Goal: Complete application form: Complete application form

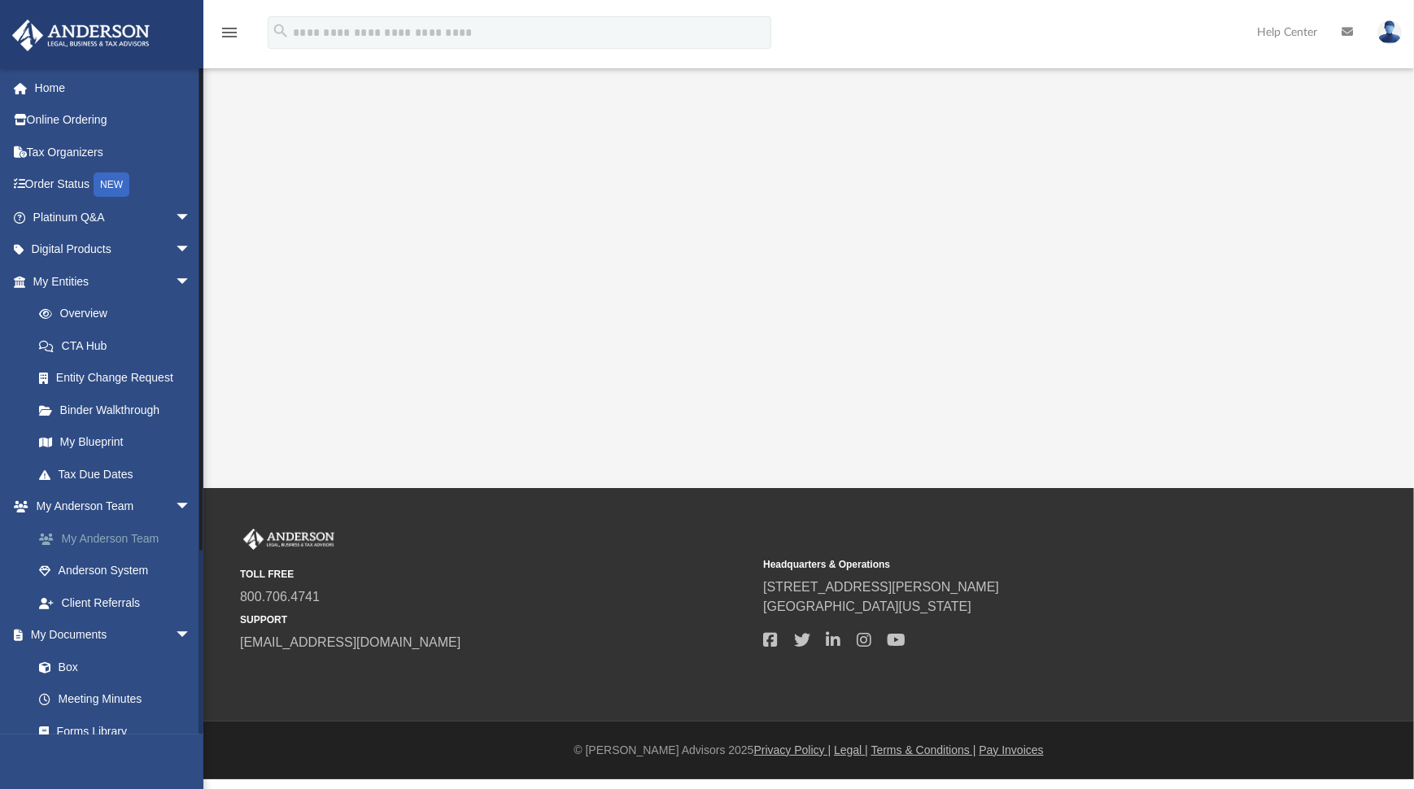
click at [124, 540] on link "My Anderson Team" at bounding box center [119, 538] width 193 height 33
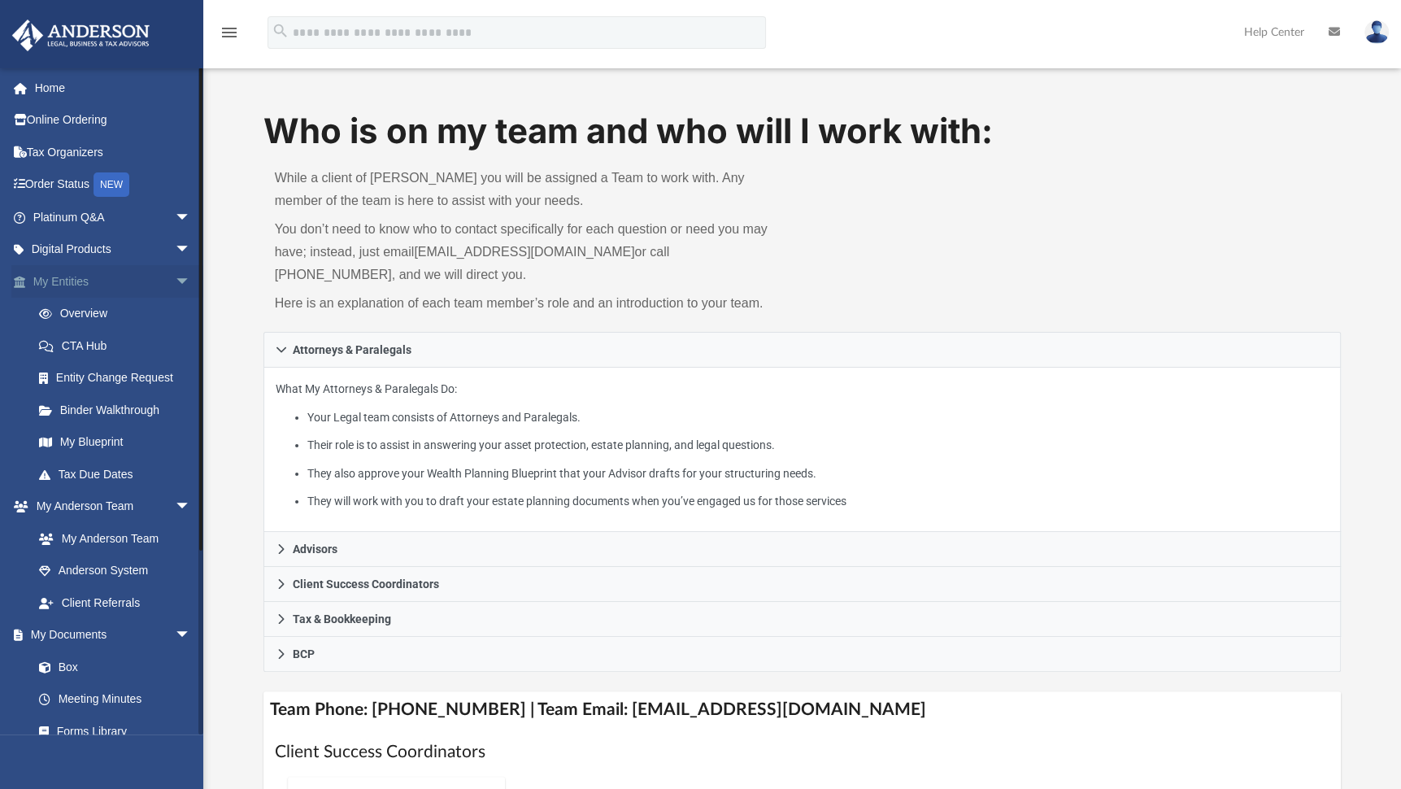
click at [50, 278] on link "My Entities arrow_drop_down" at bounding box center [113, 281] width 204 height 33
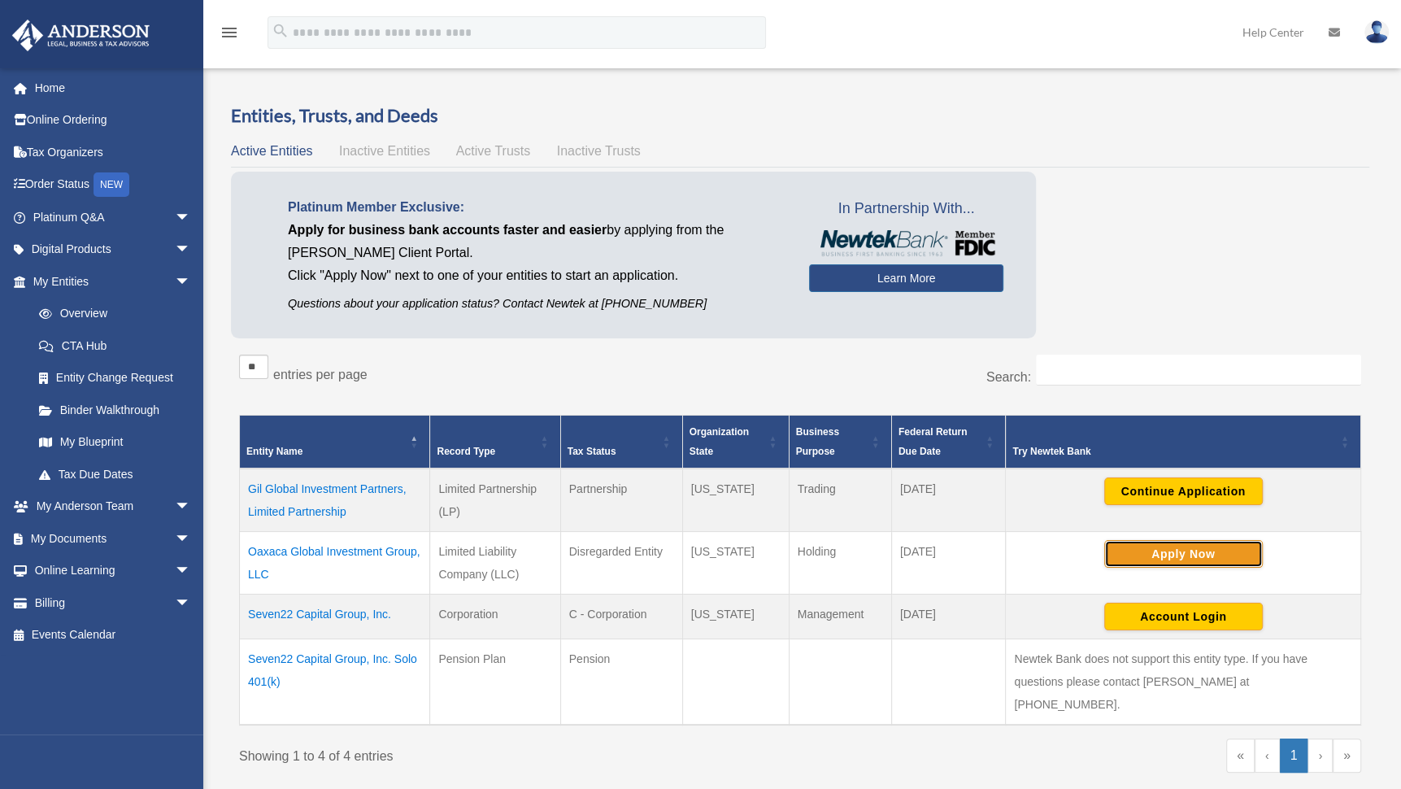
click at [1214, 549] on button "Apply Now" at bounding box center [1184, 554] width 159 height 28
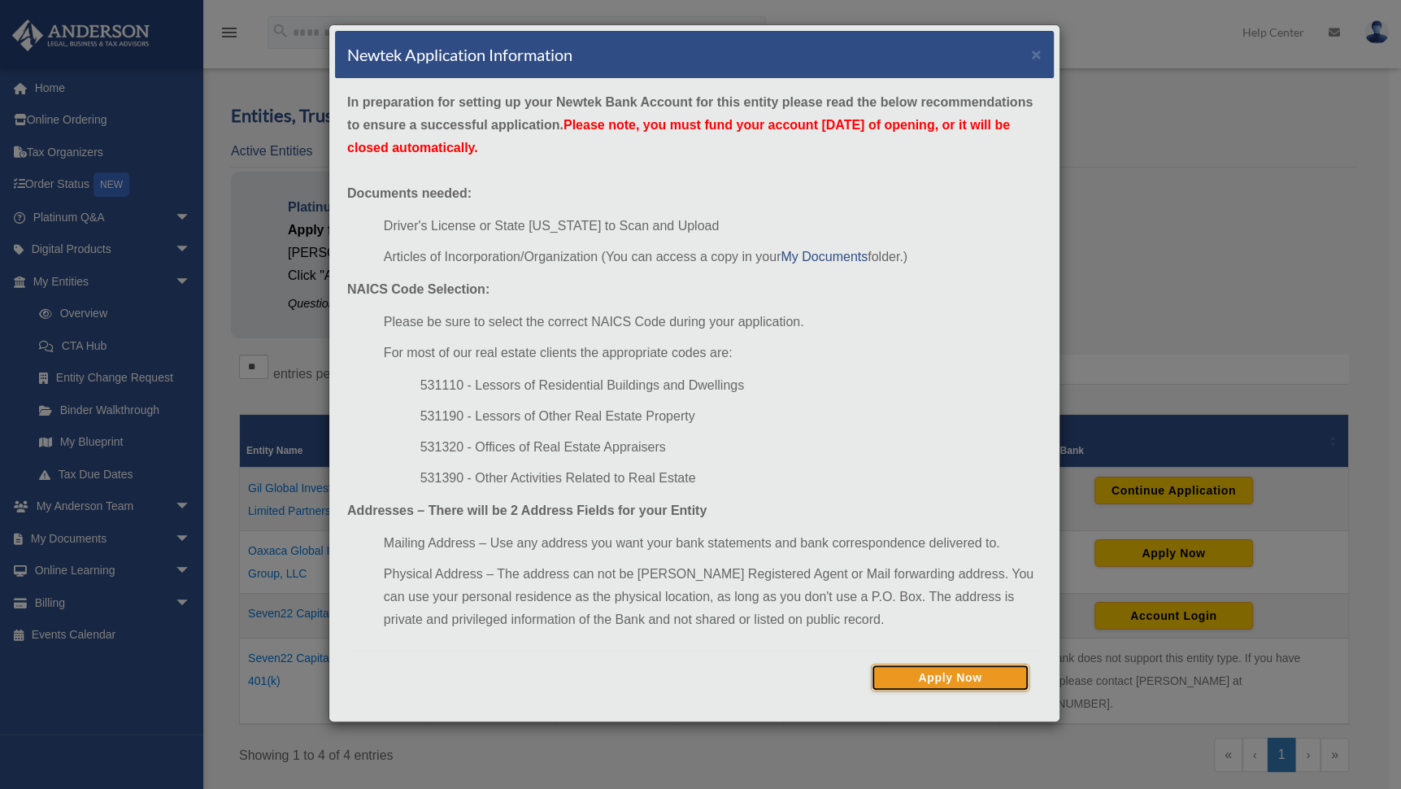
click at [966, 674] on button "Apply Now" at bounding box center [950, 678] width 159 height 28
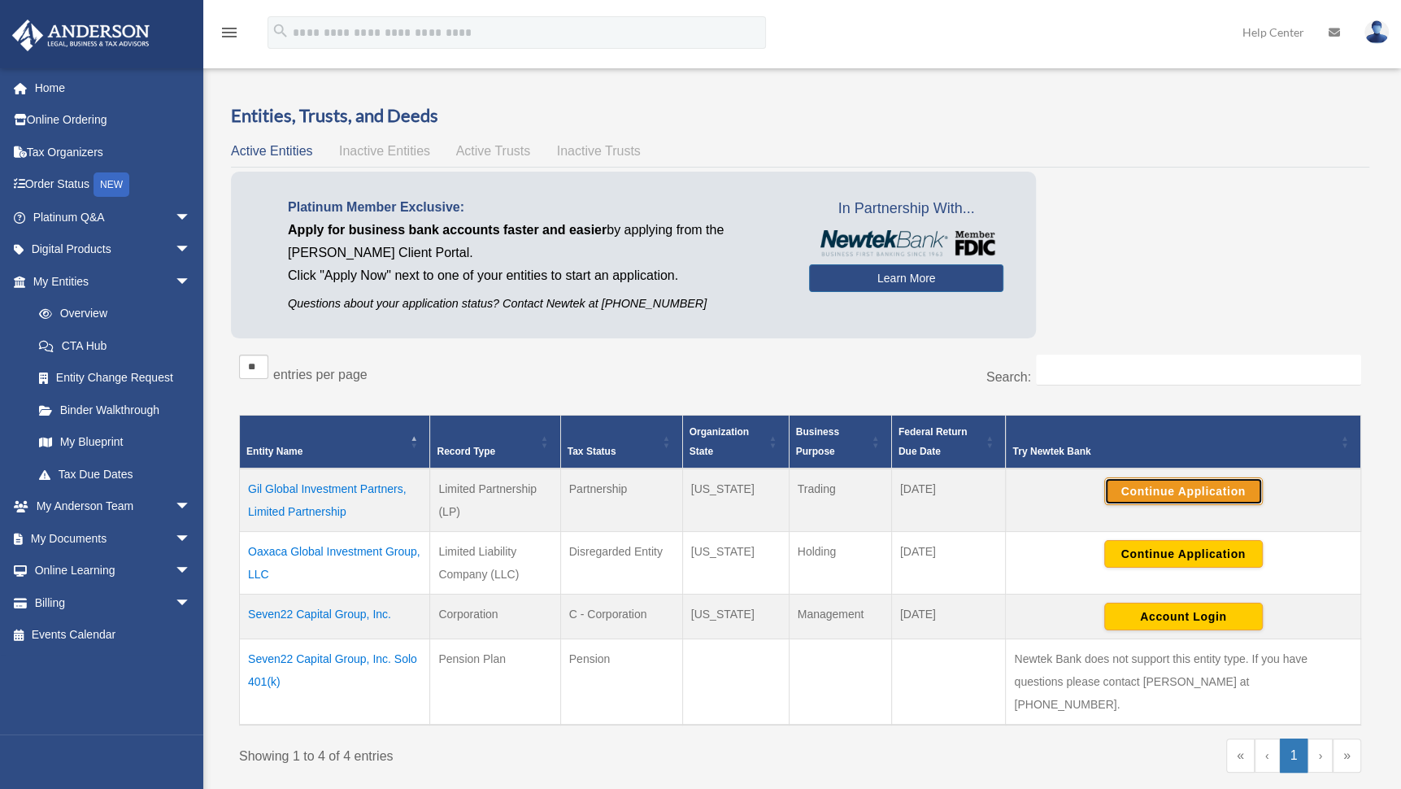
click at [1167, 490] on button "Continue Application" at bounding box center [1184, 491] width 159 height 28
click at [59, 90] on link "Home" at bounding box center [113, 88] width 204 height 33
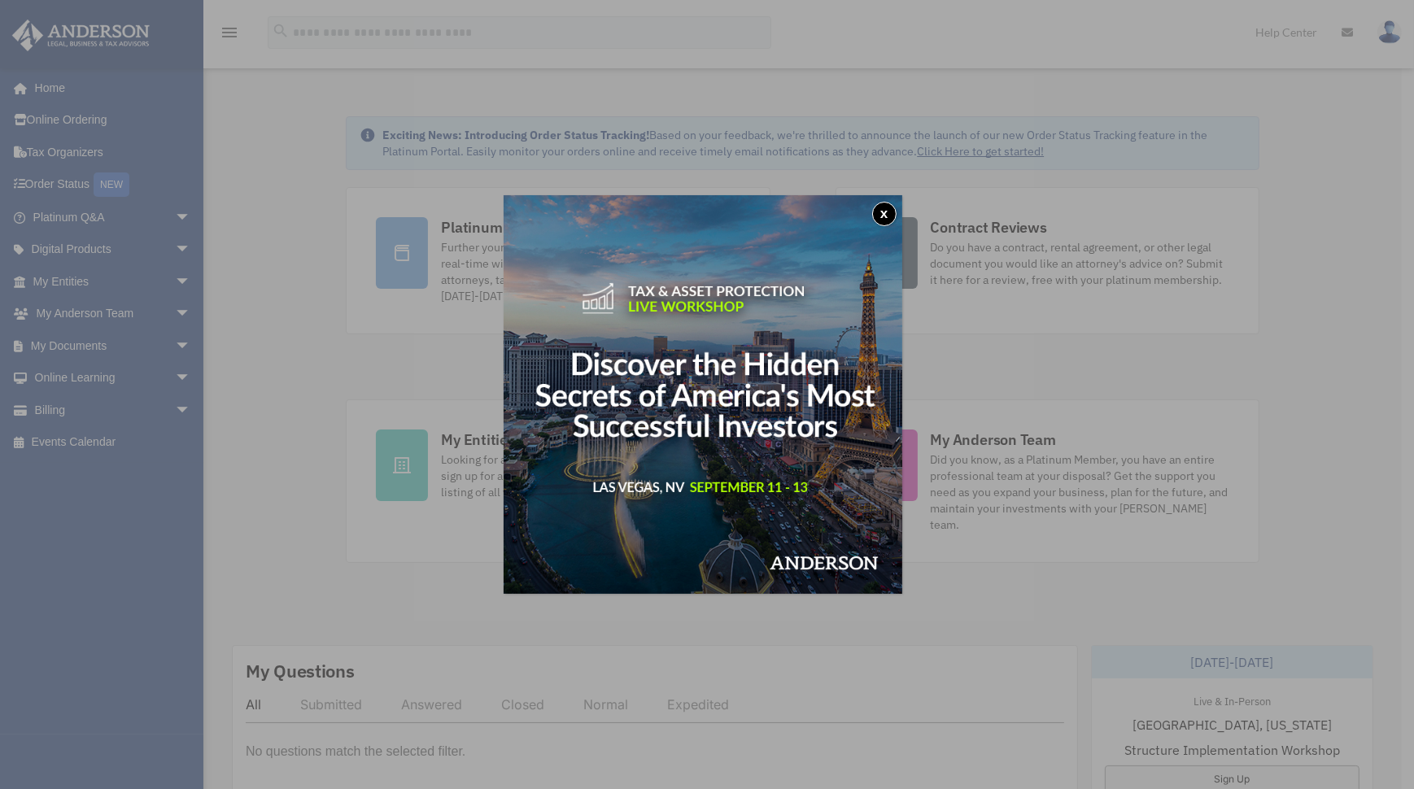
click at [893, 215] on button "x" at bounding box center [884, 214] width 24 height 24
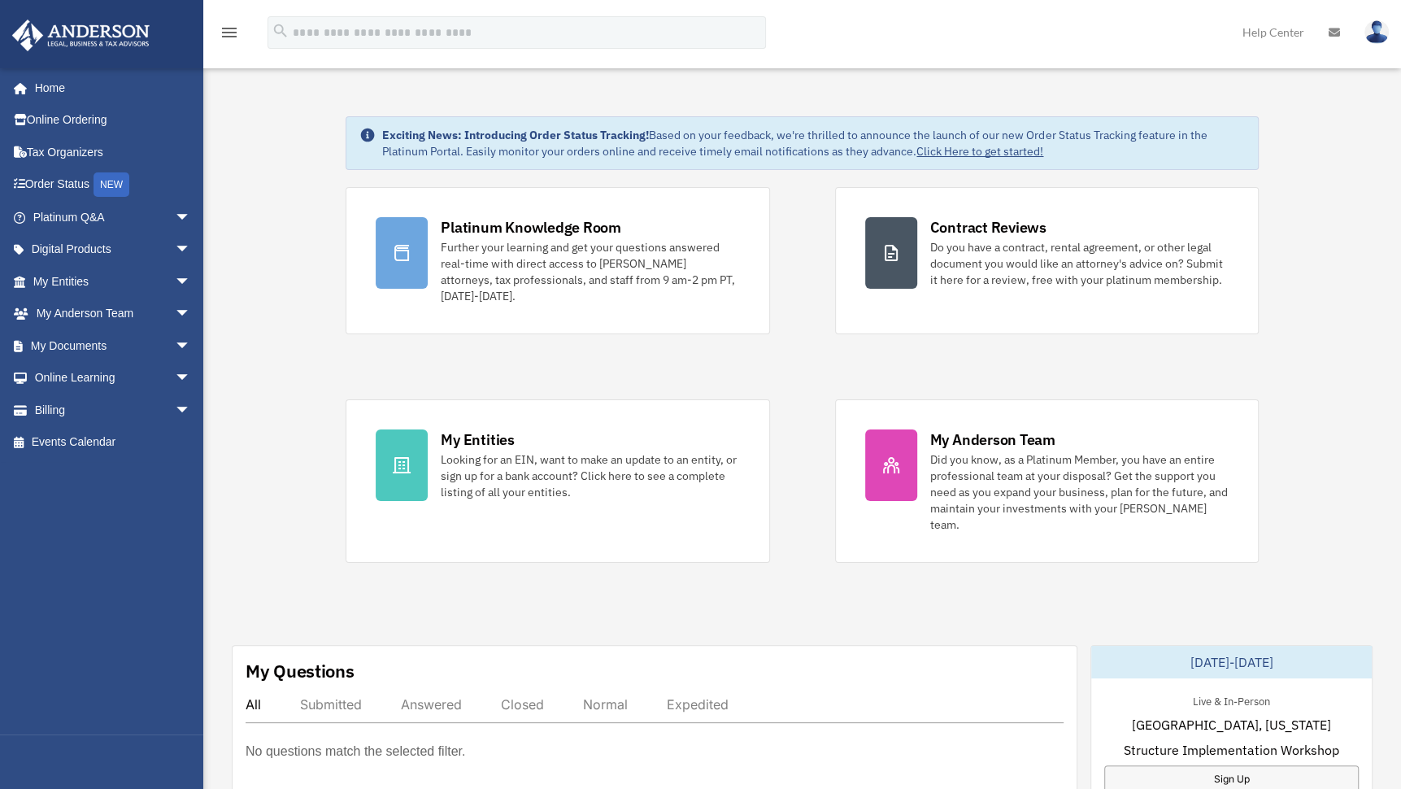
drag, startPoint x: 1270, startPoint y: 229, endPoint x: 1269, endPoint y: 253, distance: 23.6
click at [57, 88] on link "Home" at bounding box center [113, 88] width 204 height 33
